Goal: Information Seeking & Learning: Check status

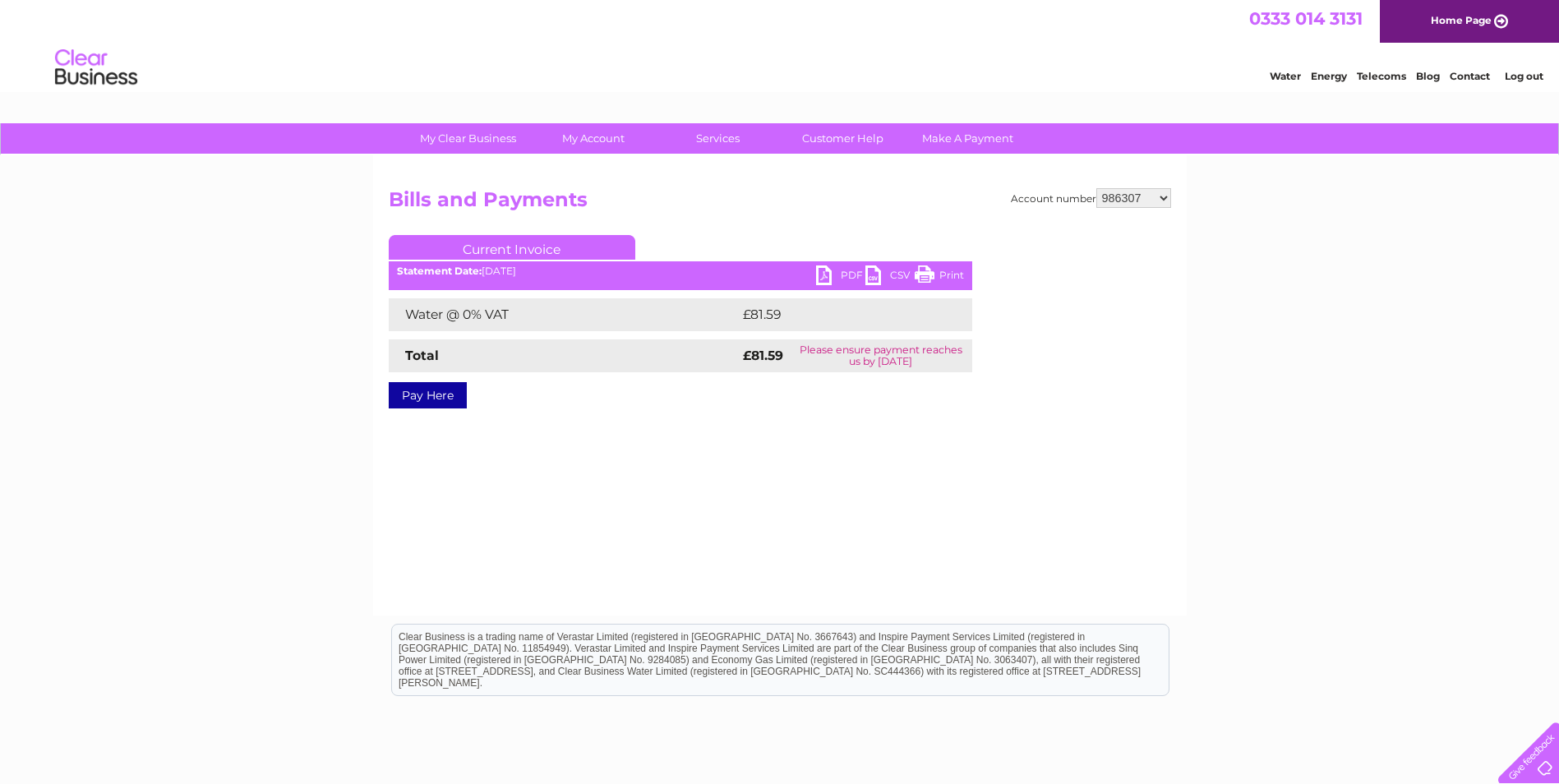
click at [1165, 199] on select "942583 967945 986307 996075 1127855 1135018 1144492 1153825 3025594 30308917 30…" at bounding box center [1134, 198] width 75 height 20
click at [1097, 188] on select "942583 967945 986307 996075 1127855 1135018 1144492 1153825 3025594 30308917 30…" at bounding box center [1134, 198] width 75 height 20
click at [841, 277] on link "PDF" at bounding box center [841, 277] width 49 height 24
click at [847, 274] on link "PDF" at bounding box center [841, 277] width 49 height 24
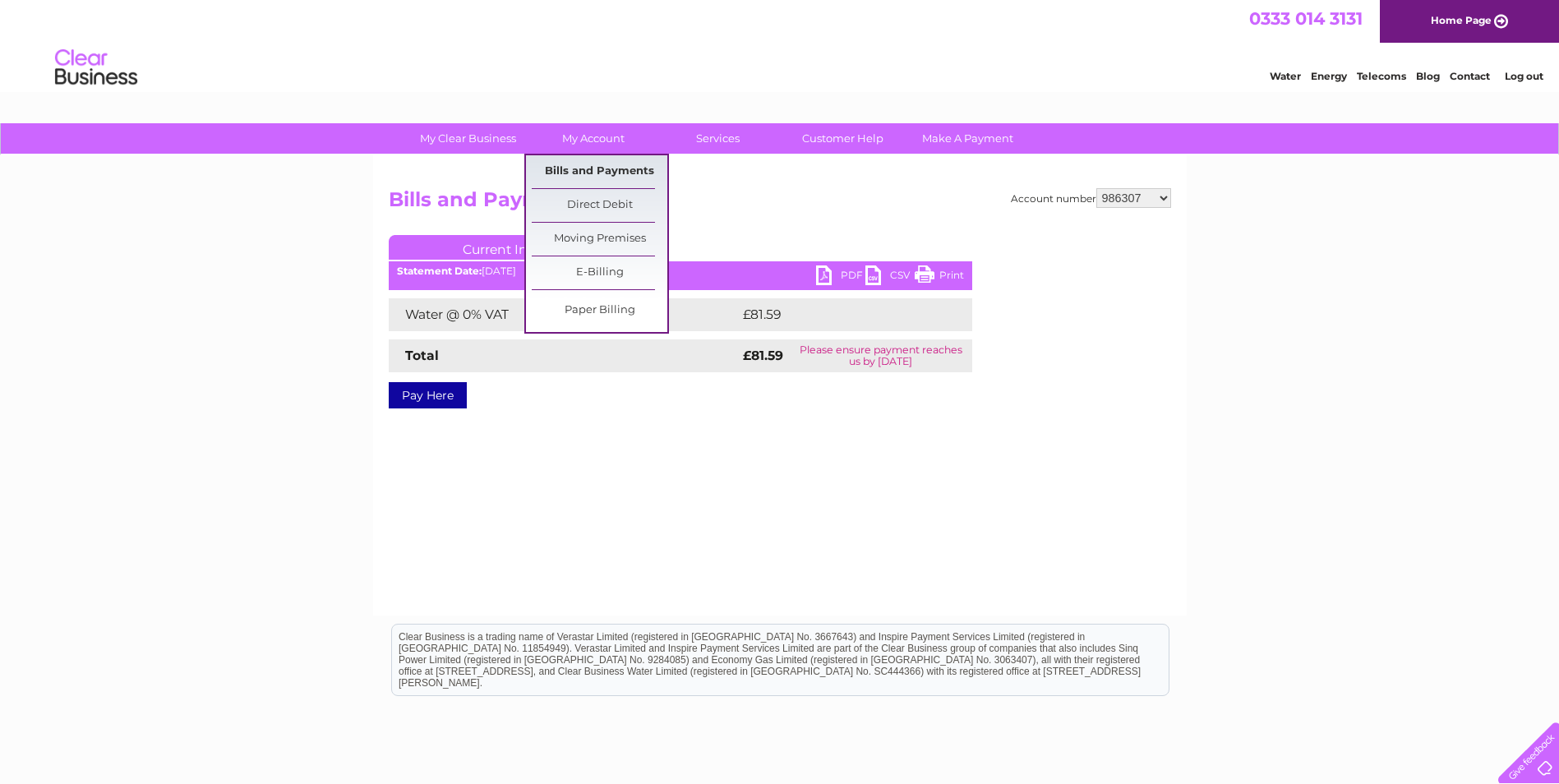
click at [598, 171] on link "Bills and Payments" at bounding box center [599, 171] width 136 height 33
click at [600, 171] on link "Bills and Payments" at bounding box center [599, 171] width 136 height 33
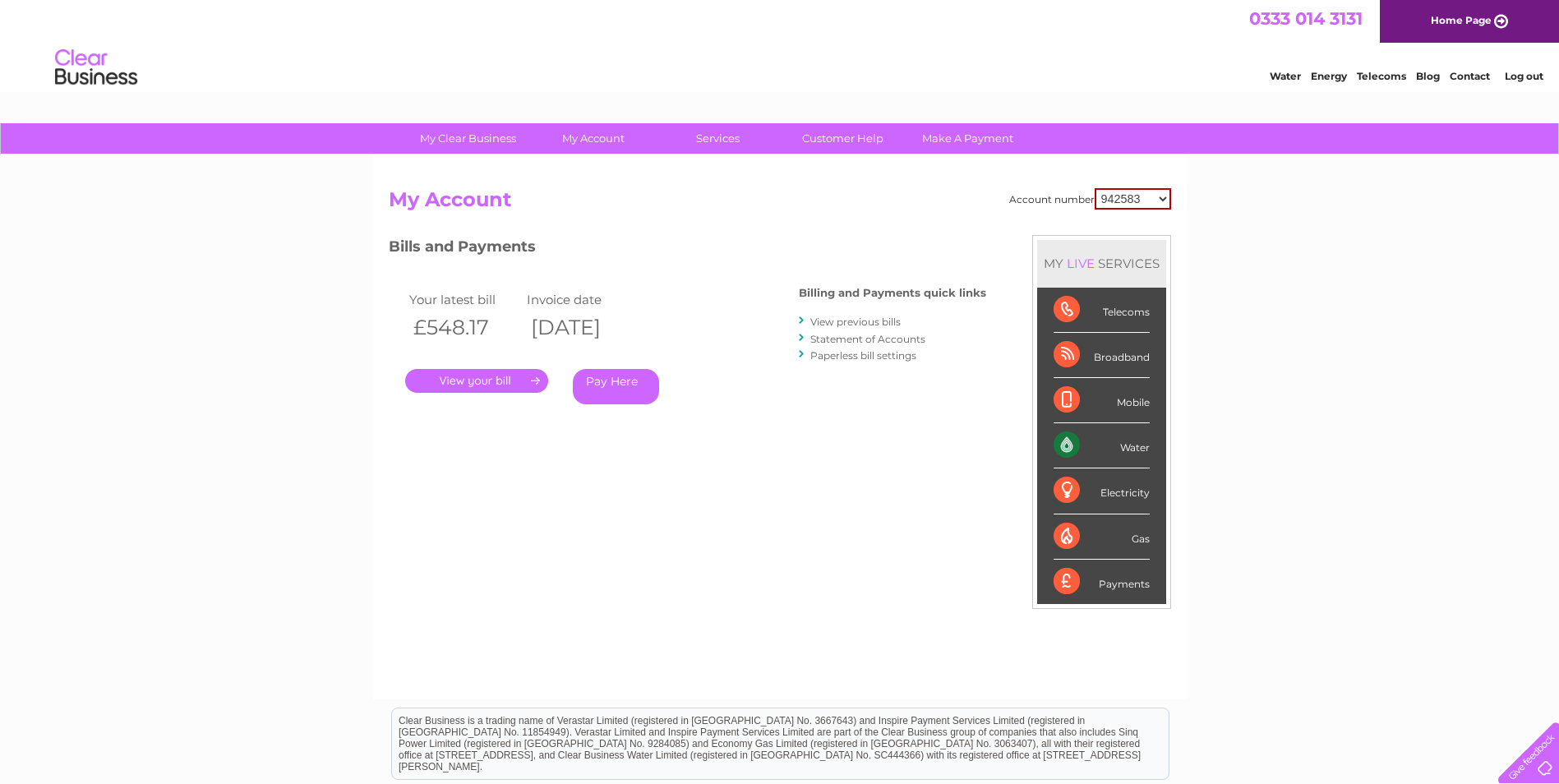
click at [1159, 198] on select "942583 967945 986307 996075 1127855 1135018 1144492 1153825 3025594 30308917 30…" at bounding box center [1133, 198] width 77 height 21
select select "986307"
click at [1095, 188] on select "942583 967945 986307 996075 1127855 1135018 1144492 1153825 3025594 30308917 30…" at bounding box center [1133, 198] width 77 height 21
click at [478, 377] on link "." at bounding box center [476, 381] width 143 height 24
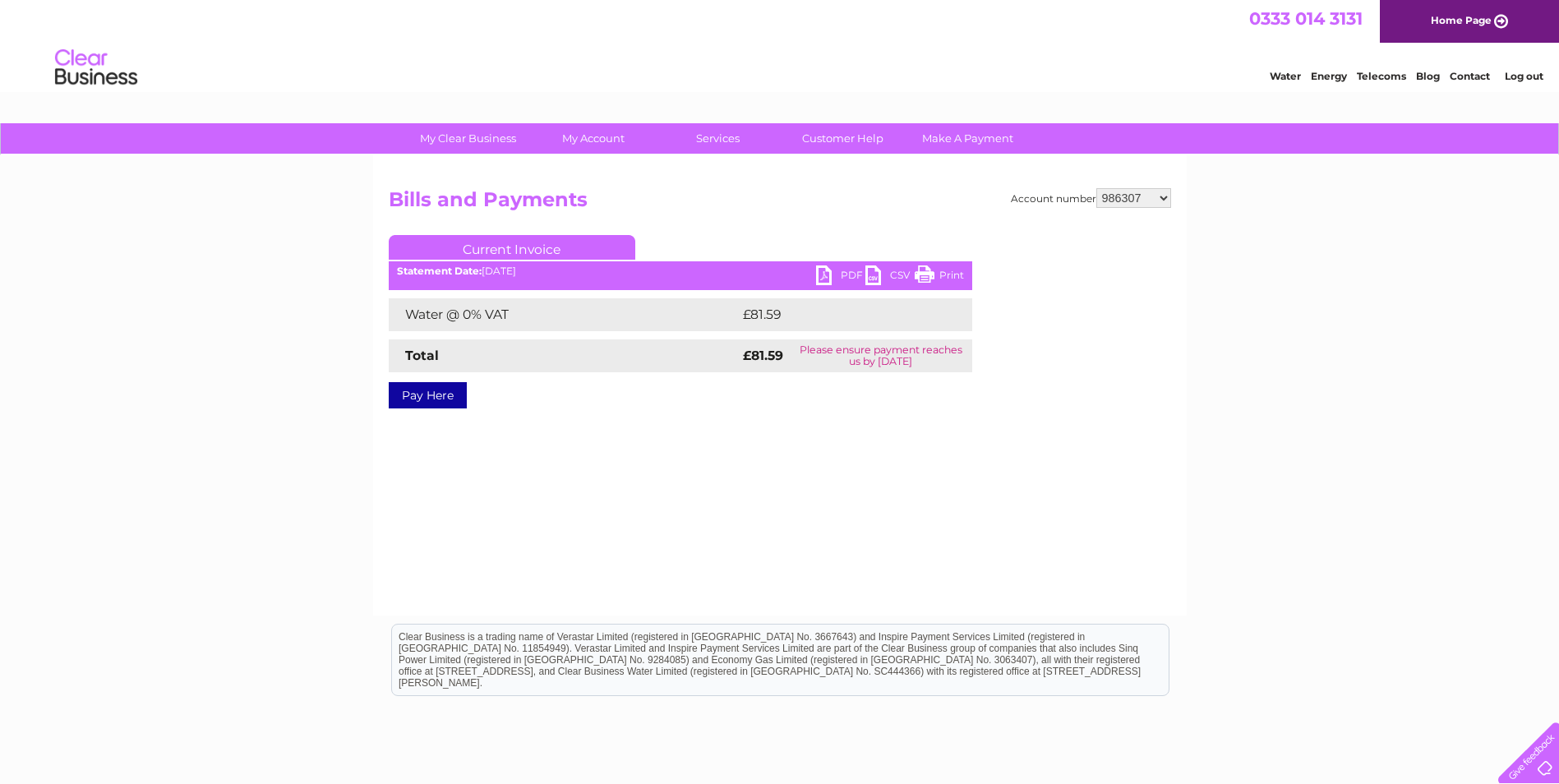
click at [840, 277] on link "PDF" at bounding box center [841, 277] width 49 height 24
